Goal: Task Accomplishment & Management: Manage account settings

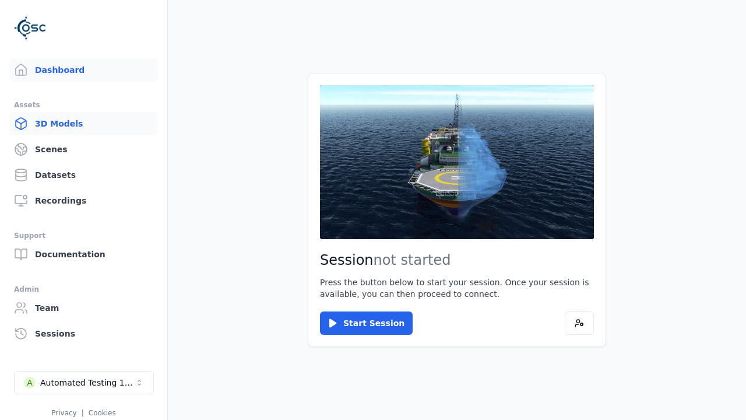
click at [83, 124] on link "3D Models" at bounding box center [83, 123] width 149 height 23
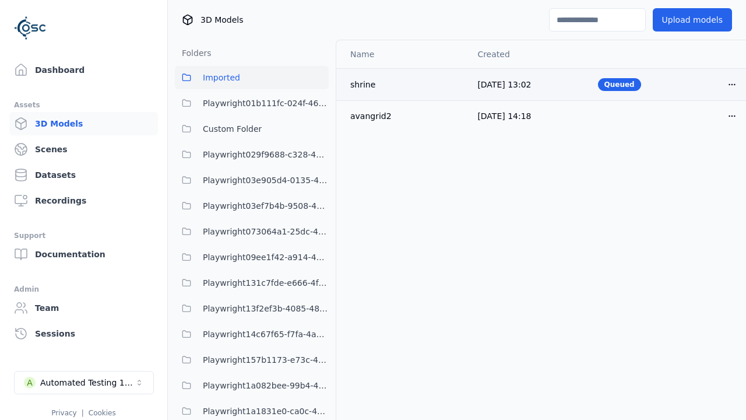
click at [732, 84] on html "Support Dashboard Assets 3D Models Scenes Datasets Recordings Support Documenta…" at bounding box center [373, 210] width 746 height 420
click at [707, 129] on div "Delete" at bounding box center [706, 129] width 69 height 19
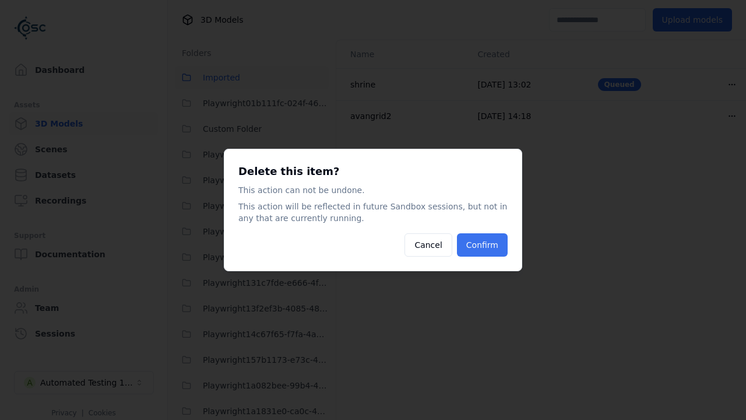
click at [484, 245] on button "Confirm" at bounding box center [482, 244] width 51 height 23
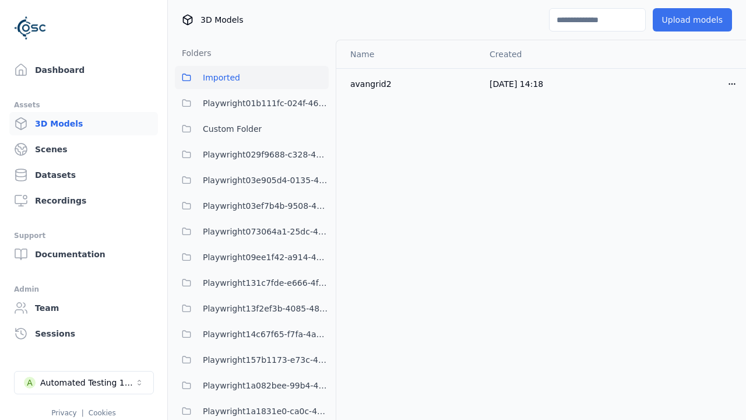
click at [696, 20] on button "Upload models" at bounding box center [692, 19] width 79 height 23
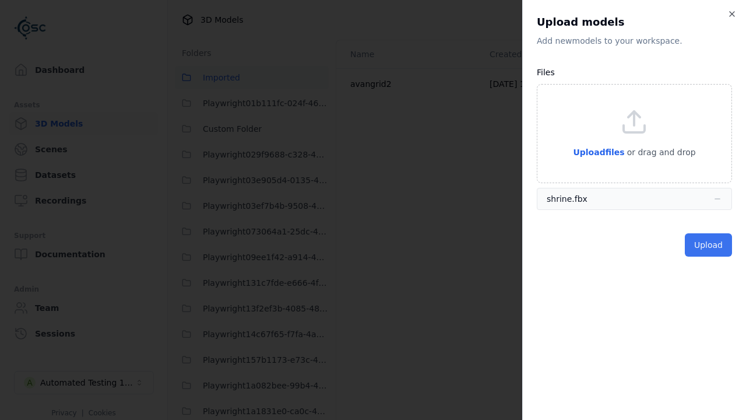
click at [710, 245] on button "Upload" at bounding box center [708, 244] width 47 height 23
